Goal: Information Seeking & Learning: Learn about a topic

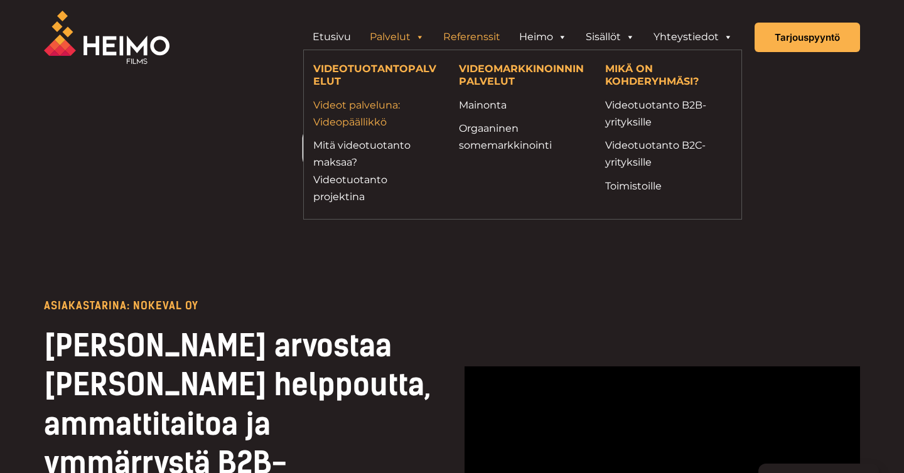
click at [371, 114] on link "Videot palveluna: Videopäällikkö" at bounding box center [376, 114] width 127 height 34
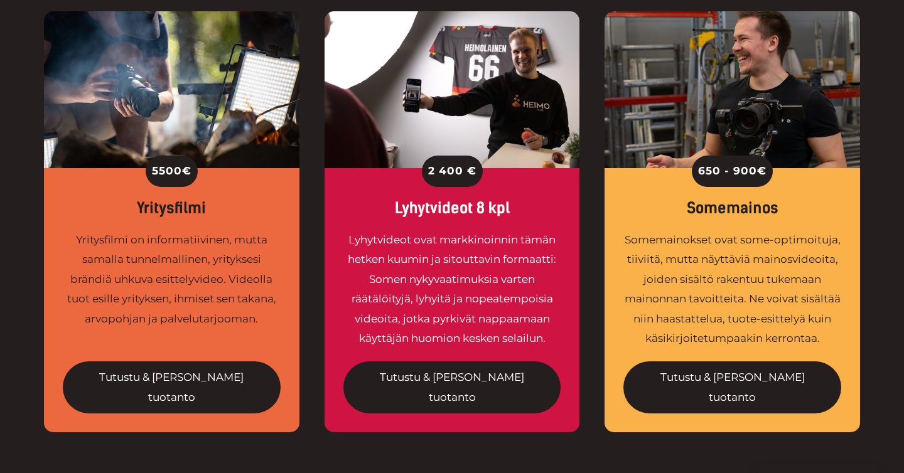
scroll to position [1013, 0]
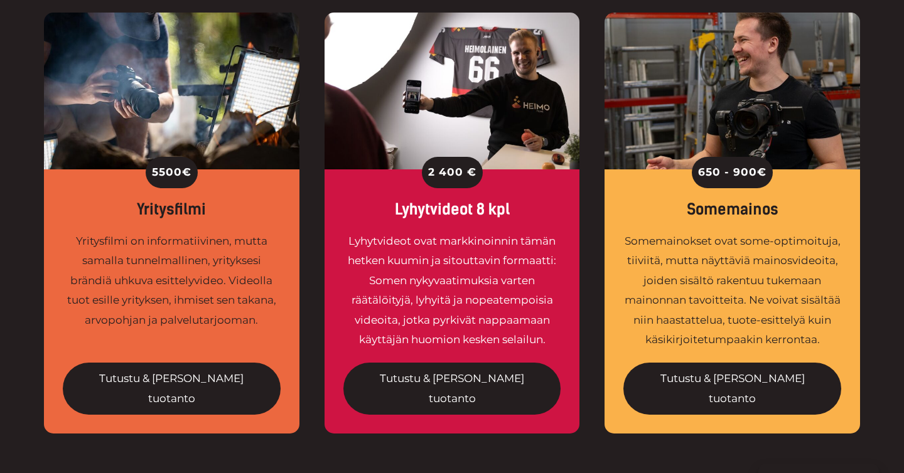
click at [502, 157] on div "2 400 €" at bounding box center [452, 172] width 218 height 31
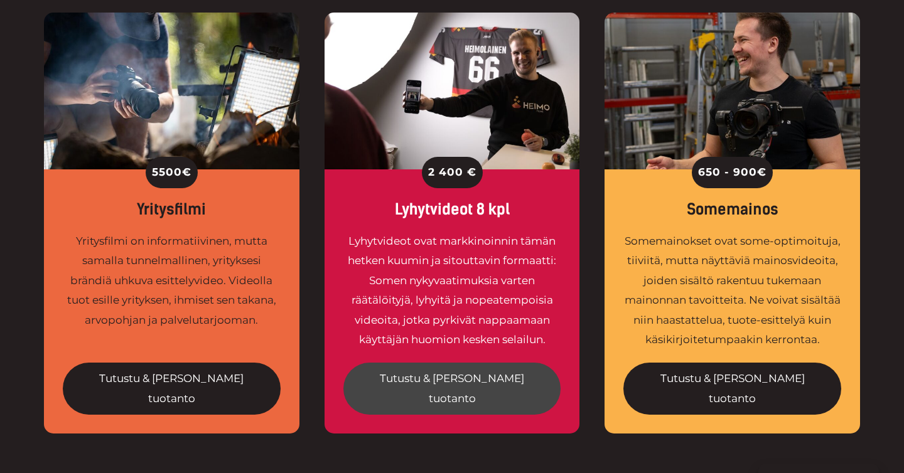
click at [448, 363] on link "Tutustu & [PERSON_NAME] tuotanto" at bounding box center [452, 389] width 218 height 52
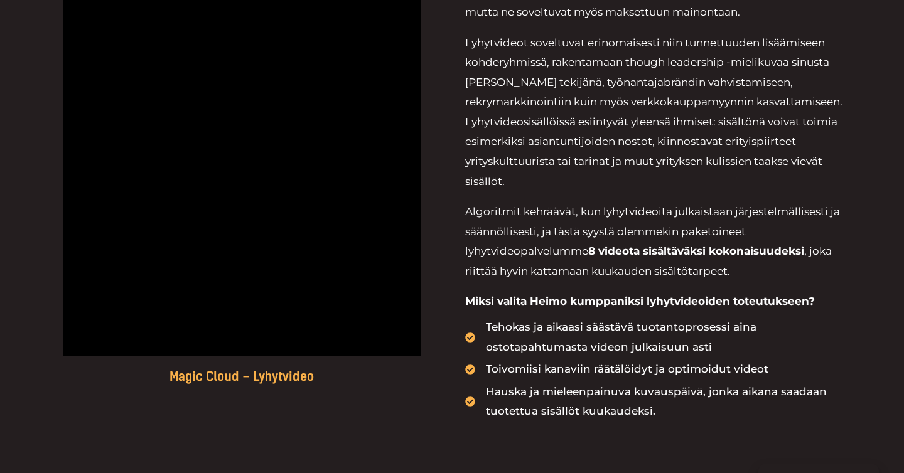
scroll to position [850, 0]
